Goal: Find specific page/section: Find specific page/section

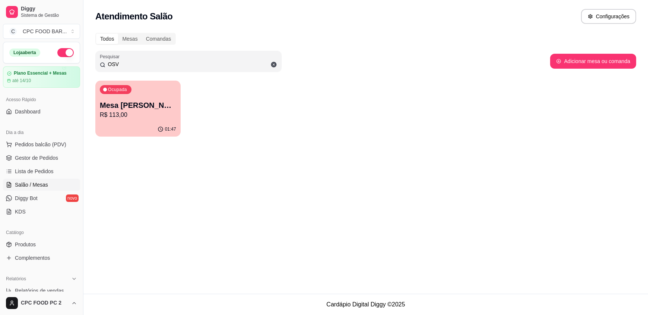
drag, startPoint x: 0, startPoint y: 0, endPoint x: 75, endPoint y: 64, distance: 98.9
click at [75, 64] on div "Diggy Sistema de Gestão C CPC FOOD BAR ... Loja aberta Plano Essencial + Mesas …" at bounding box center [324, 157] width 648 height 315
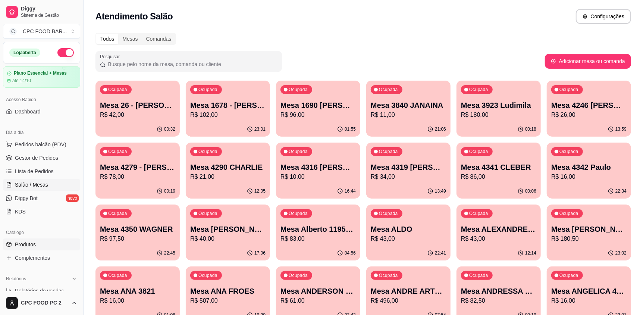
click at [27, 246] on span "Produtos" at bounding box center [25, 243] width 21 height 7
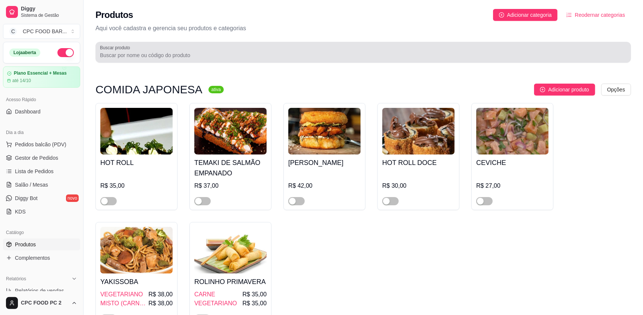
click at [146, 59] on div at bounding box center [363, 52] width 526 height 15
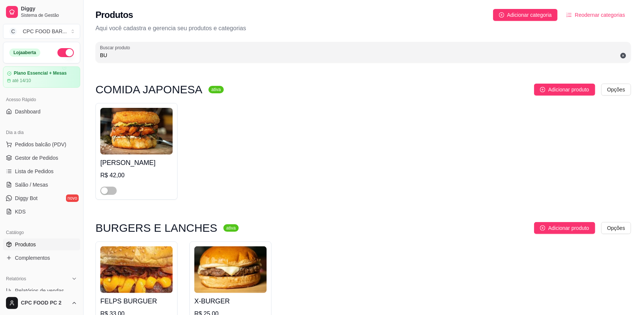
type input "BUD"
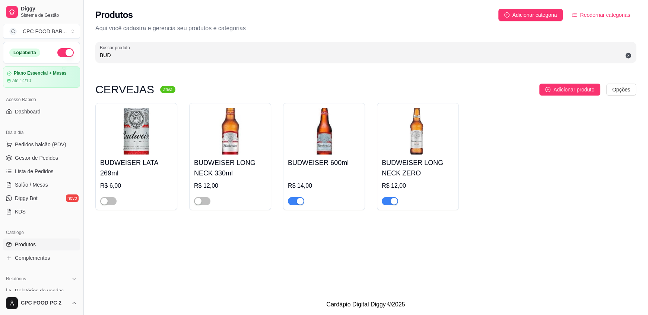
drag, startPoint x: 119, startPoint y: 53, endPoint x: 84, endPoint y: 54, distance: 34.3
click at [84, 54] on div "Diggy Sistema de Gestão C CPC FOOD BAR ... Loja aberta Plano Essencial + Mesas …" at bounding box center [324, 157] width 648 height 315
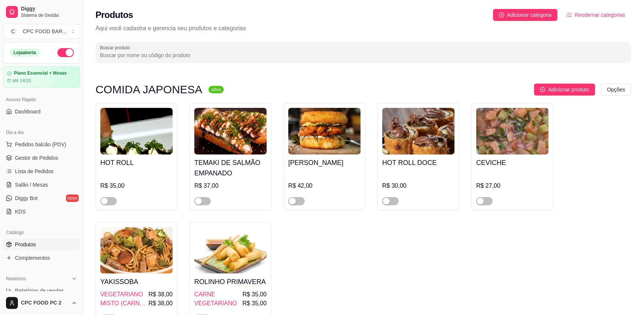
click at [489, 225] on div "HOT ROLL R$ 35,00 TEMAKI DE SALMÃO EMPANADO R$ 37,00 SUSHI BURGUER R$ 42,00 HOT…" at bounding box center [362, 215] width 535 height 224
